Goal: Transaction & Acquisition: Subscribe to service/newsletter

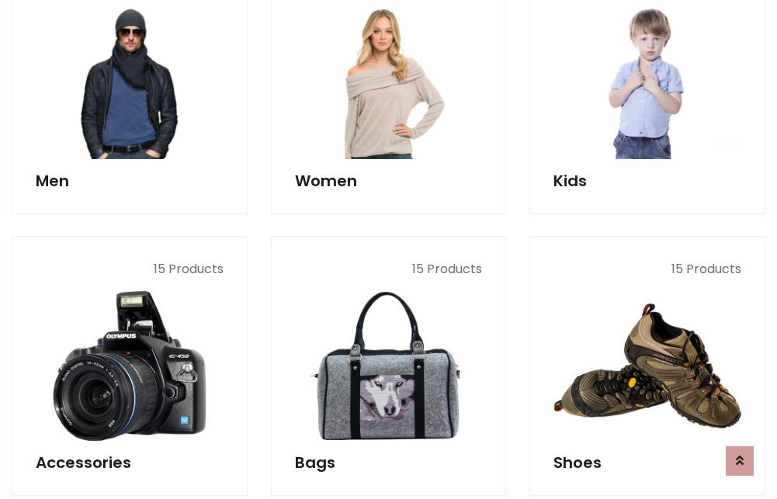
scroll to position [1126, 0]
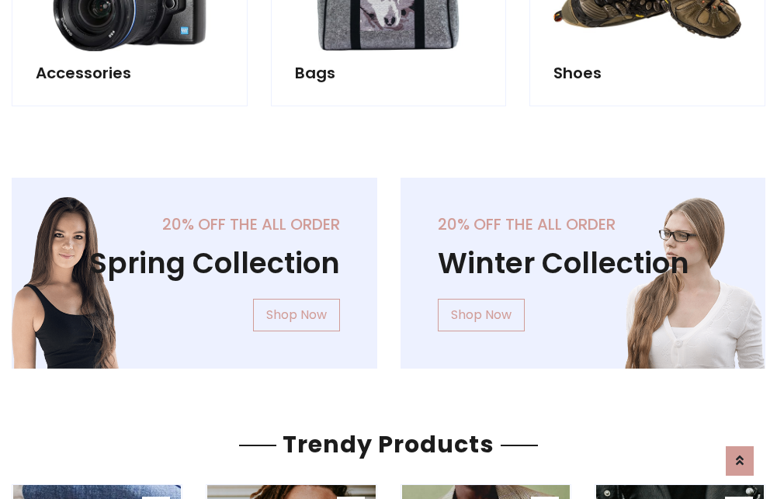
click at [389, 267] on div "20% off the all order Winter Collection Shop Now" at bounding box center [583, 286] width 389 height 216
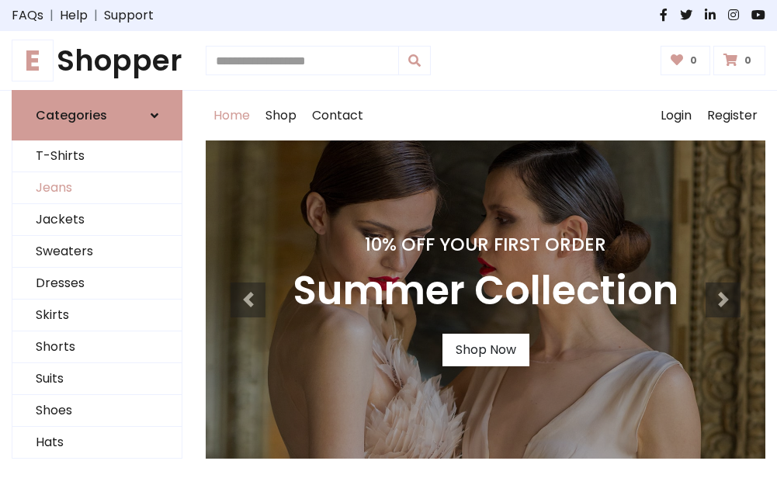
click at [97, 189] on link "Jeans" at bounding box center [96, 188] width 169 height 32
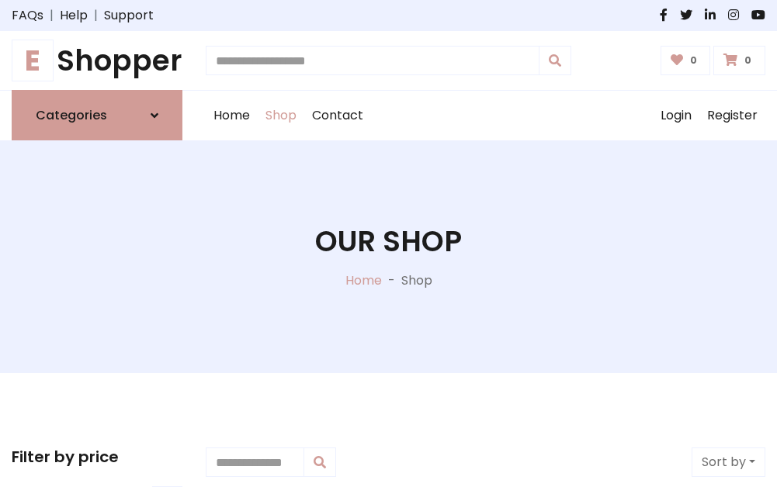
scroll to position [490, 0]
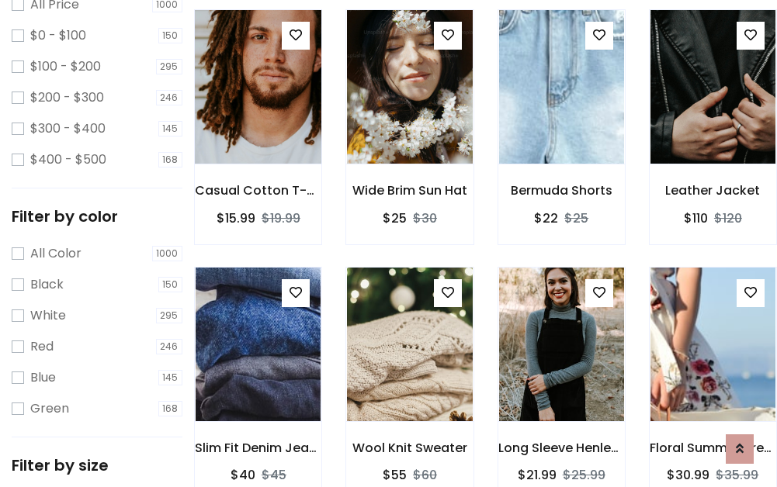
click at [258, 121] on img at bounding box center [258, 87] width 150 height 372
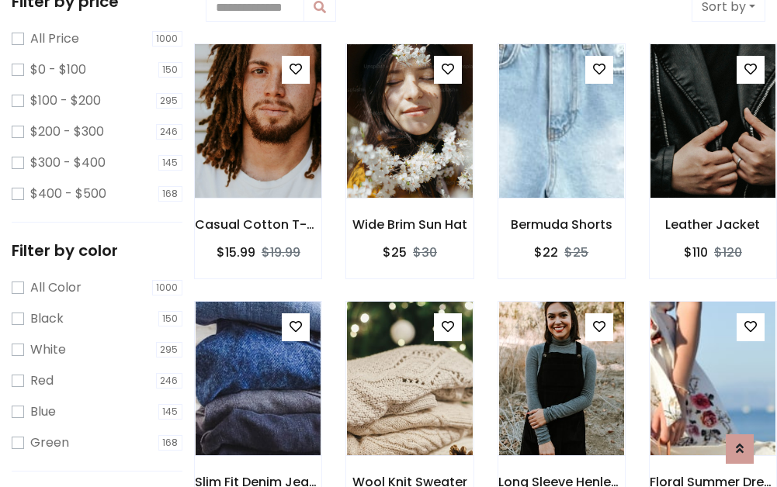
scroll to position [34, 0]
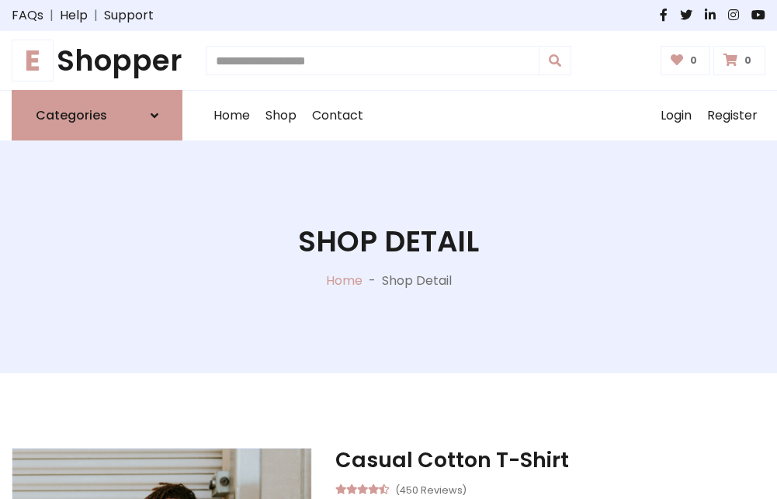
scroll to position [167, 0]
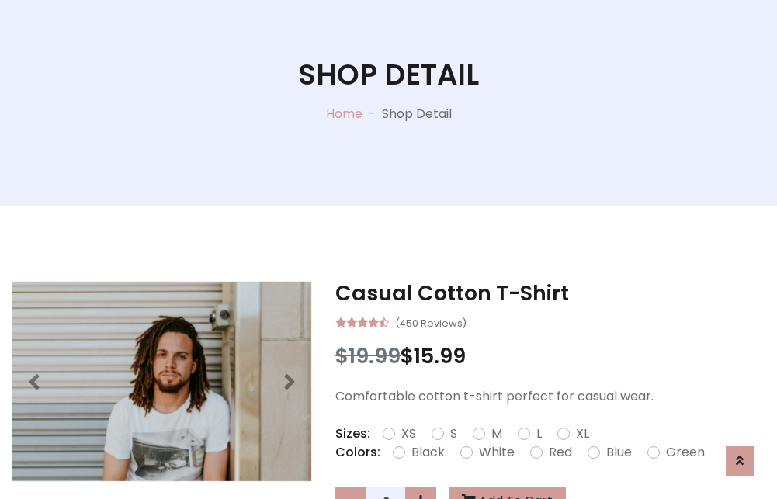
click at [558, 452] on label "Red" at bounding box center [560, 452] width 23 height 19
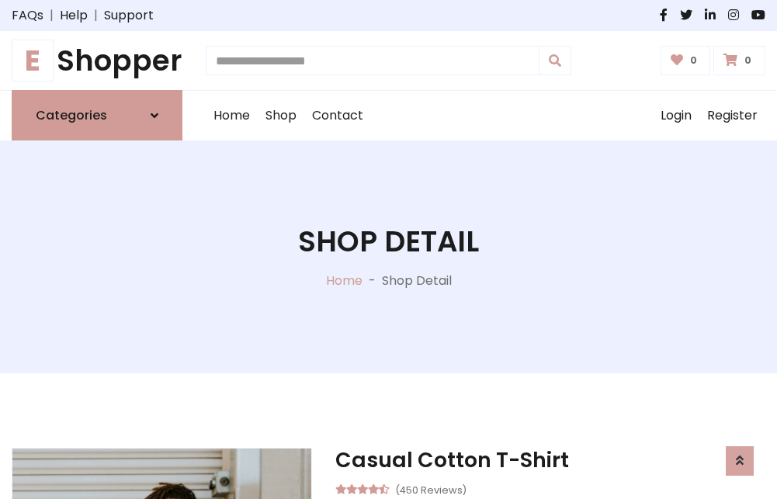
scroll to position [167, 0]
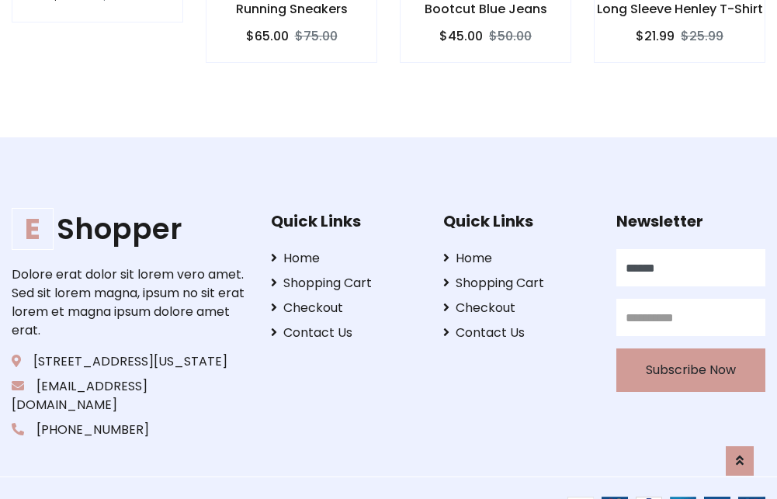
type input "******"
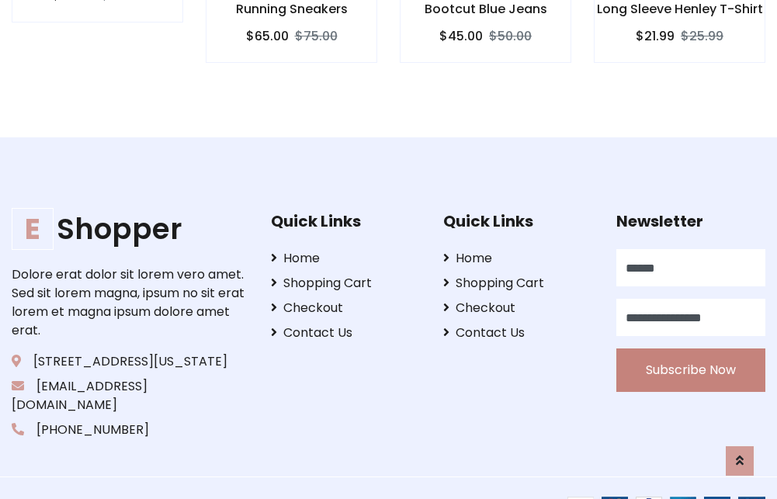
type input "**********"
click at [690, 352] on button "Subscribe Now" at bounding box center [690, 369] width 149 height 43
